Goal: Register for event/course

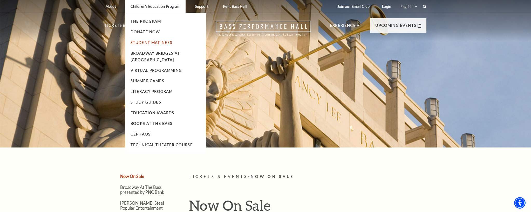
click at [146, 43] on link "Student Matinees" at bounding box center [152, 42] width 42 height 4
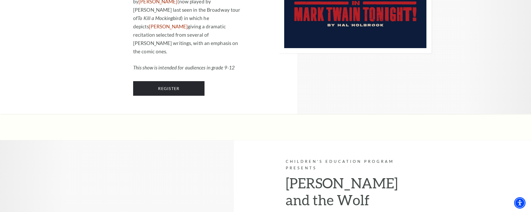
scroll to position [832, 0]
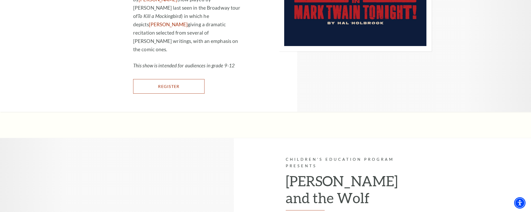
click at [153, 93] on link "Register" at bounding box center [168, 86] width 71 height 15
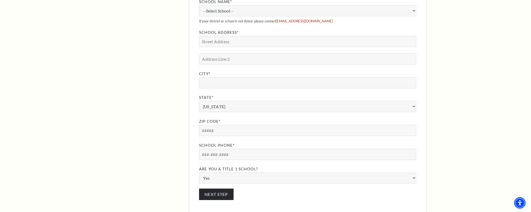
scroll to position [385, 0]
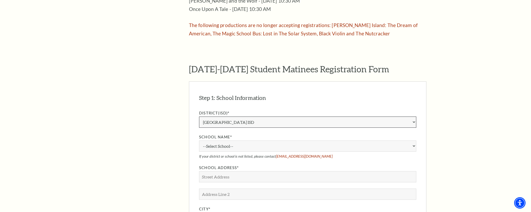
click at [234, 116] on select "Aledo ISD Alvarado ISD Alvord ISD Arlington ISD Azle ISD Bellevue ISD Birdville…" at bounding box center [307, 121] width 217 height 11
click at [199, 116] on select "Aledo ISD Alvarado ISD Alvord ISD Arlington ISD Azle ISD Bellevue ISD Birdville…" at bounding box center [307, 121] width 217 height 11
click at [236, 140] on select "--Select School-- A.M. Pate Elementary School Alice Carlson Elementary School A…" at bounding box center [307, 145] width 217 height 11
select select "30331"
click at [199, 140] on select "--Select School-- A.M. Pate Elementary School Alice Carlson Elementary School A…" at bounding box center [307, 145] width 217 height 11
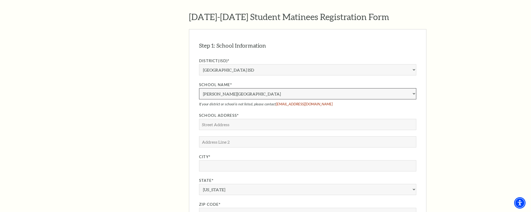
scroll to position [454, 0]
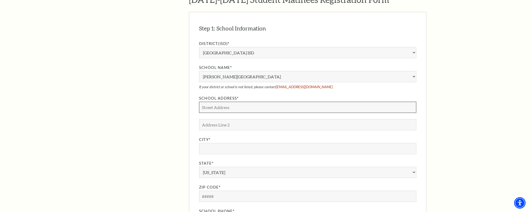
click at [247, 101] on input "School Address*" at bounding box center [307, 106] width 217 height 11
click at [239, 143] on input "City*" at bounding box center [307, 148] width 217 height 11
click at [219, 103] on input "test" at bounding box center [307, 106] width 217 height 11
type input "t"
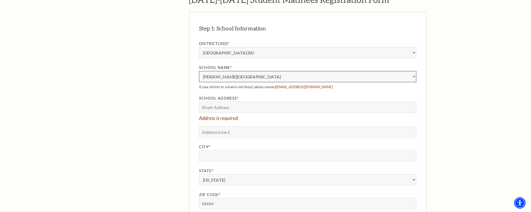
click at [270, 71] on select "--Select School-- A.M. Pate Elementary School Alice Carlson Elementary School A…" at bounding box center [307, 76] width 217 height 11
select select "30353"
click at [199, 71] on select "--Select School-- A.M. Pate Elementary School Alice Carlson Elementary School A…" at bounding box center [307, 76] width 217 height 11
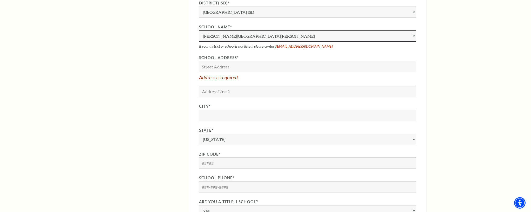
scroll to position [502, 0]
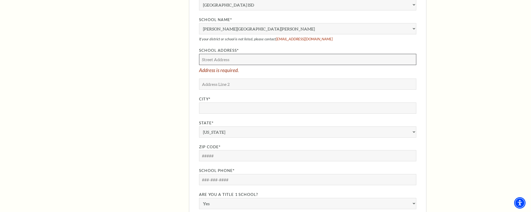
click at [225, 54] on input "School Address*" at bounding box center [307, 59] width 217 height 11
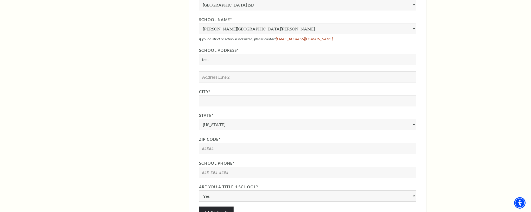
type input "test"
click at [245, 95] on input "City*" at bounding box center [307, 100] width 217 height 11
type input "test"
click at [241, 142] on input "Zip Code*" at bounding box center [307, 147] width 217 height 11
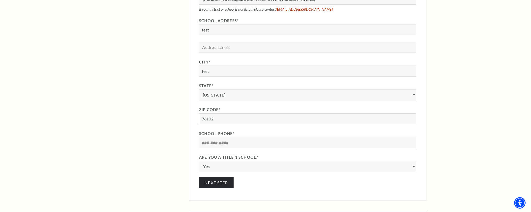
scroll to position [537, 0]
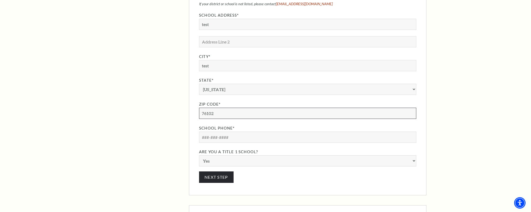
type input "76102"
click at [255, 131] on input "School Phone*" at bounding box center [307, 136] width 217 height 11
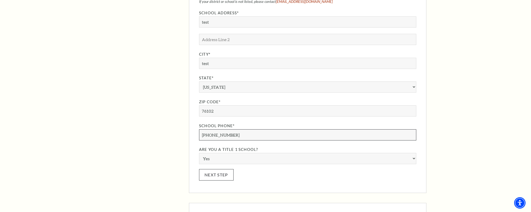
type input "817-212-4245"
click at [210, 169] on button "Next Step" at bounding box center [216, 174] width 35 height 11
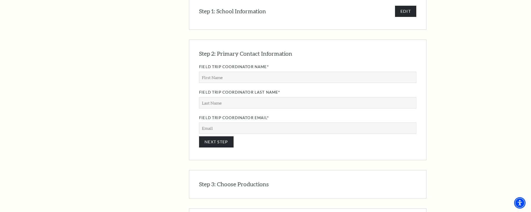
scroll to position [471, 0]
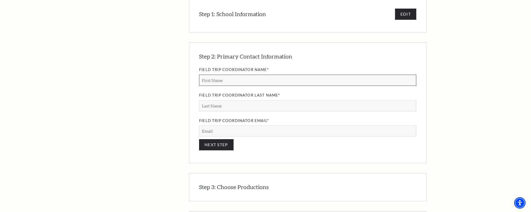
click at [246, 74] on input "Field Trip Coordinator Name*" at bounding box center [307, 79] width 217 height 11
type input "allyn"
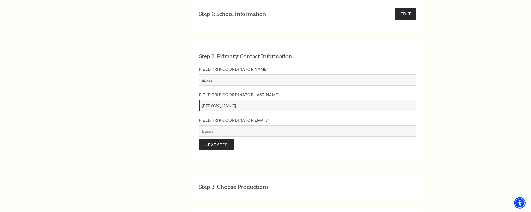
type input "welker"
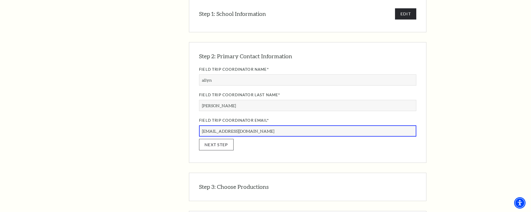
type input "awelker@basshall.com"
click at [201, 139] on button "NEXT STEP" at bounding box center [216, 144] width 35 height 11
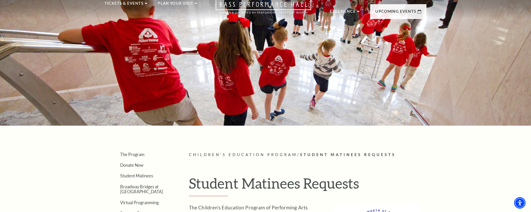
scroll to position [11, 0]
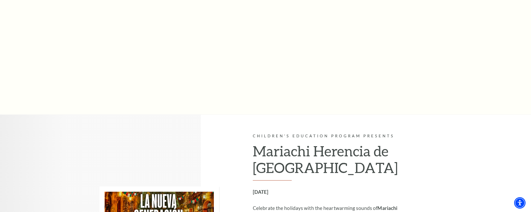
scroll to position [311, 0]
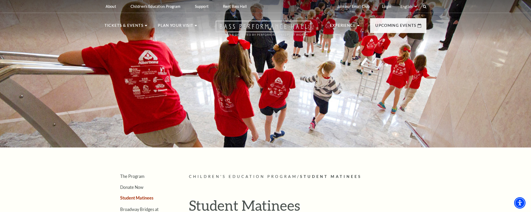
click at [249, 26] on icon "Open this option" at bounding box center [264, 28] width 96 height 15
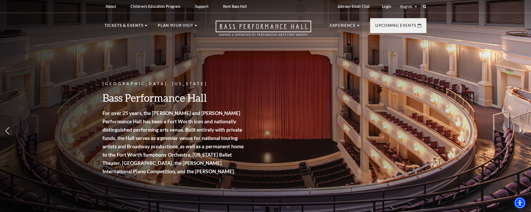
click at [49, 17] on header "About Performing Arts [GEOGRAPHIC_DATA] [PERSON_NAME] [MEDICAL_DATA] Center Res…" at bounding box center [265, 20] width 531 height 41
